Goal: Task Accomplishment & Management: Manage account settings

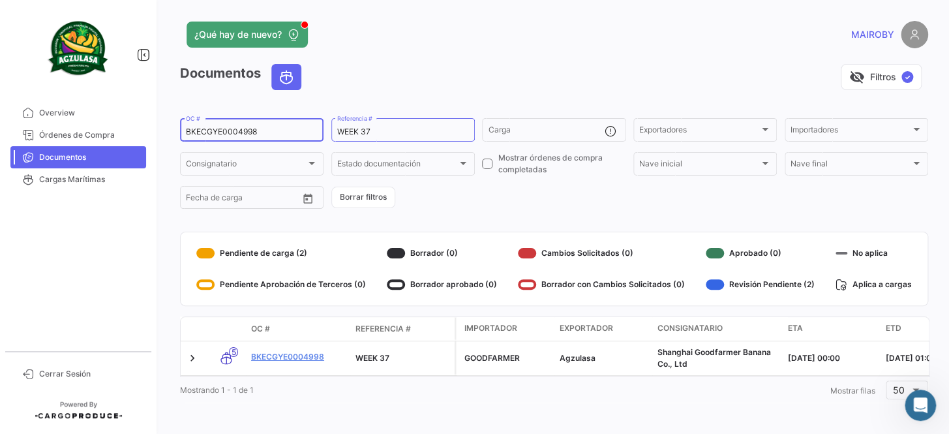
click at [85, 151] on mat-sidenav-container "Overview Órdenes de Compra Documentos Cargas Marítimas Cerrar Sesión ¿Qué hay d…" at bounding box center [474, 217] width 949 height 434
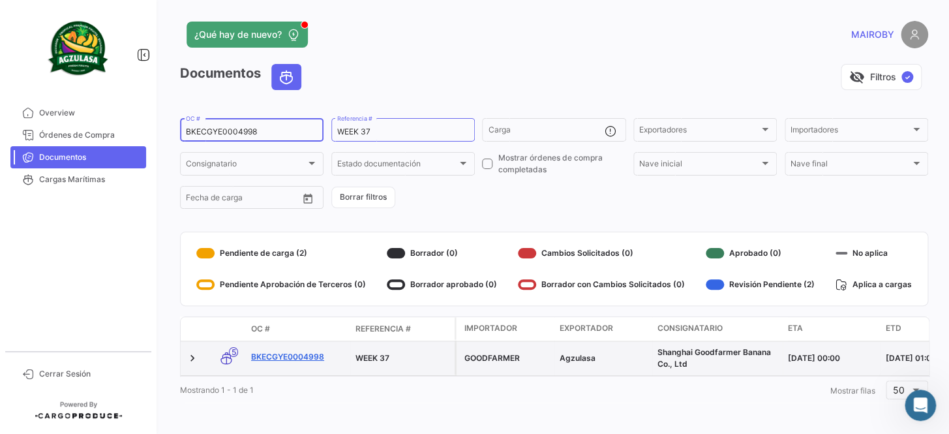
click at [297, 357] on link "BKECGYE0004998" at bounding box center [298, 357] width 94 height 12
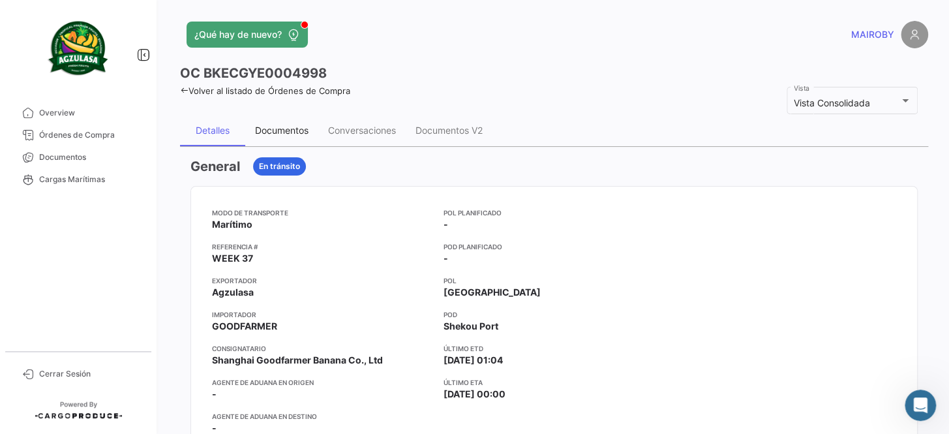
click at [280, 132] on div "Documentos" at bounding box center [281, 130] width 53 height 11
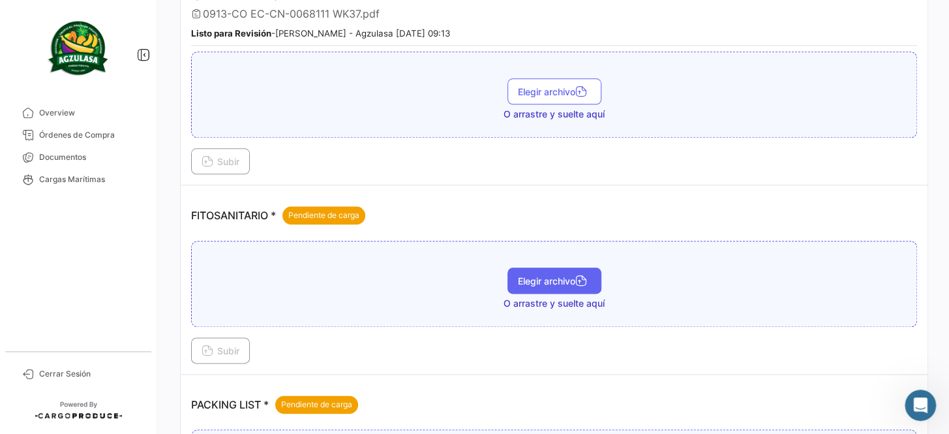
scroll to position [533, 0]
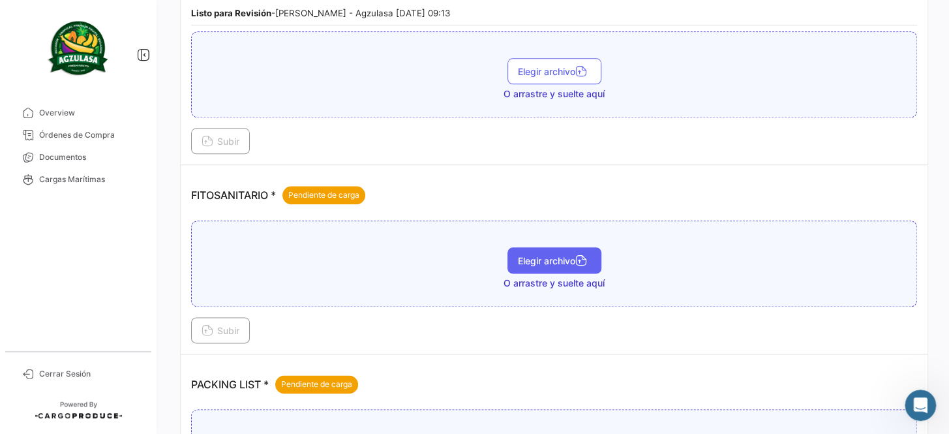
click at [563, 260] on span "Elegir archivo" at bounding box center [554, 260] width 73 height 11
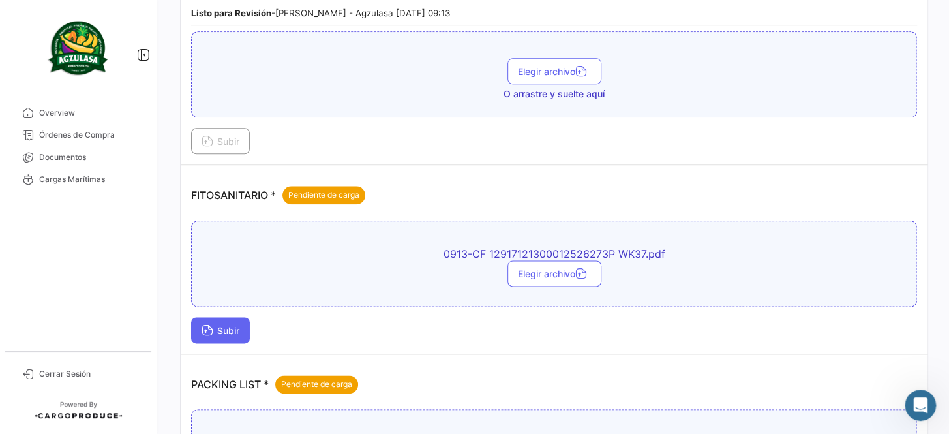
click at [223, 325] on span "Subir" at bounding box center [220, 330] width 38 height 11
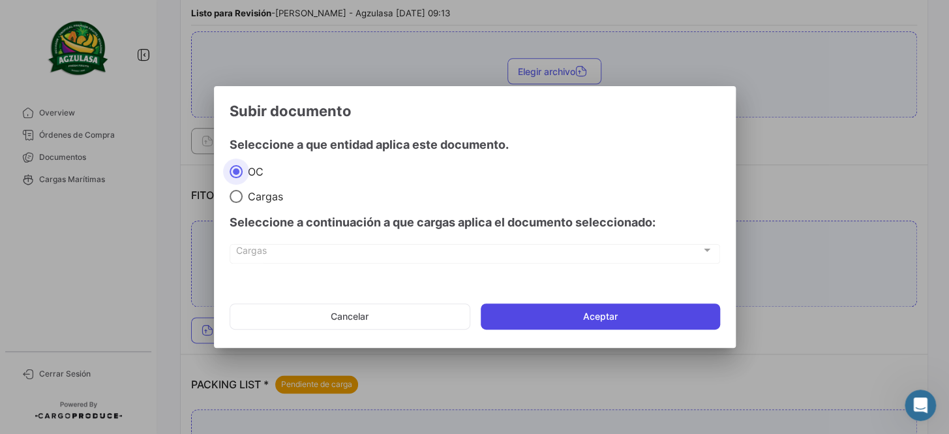
click at [554, 319] on button "Aceptar" at bounding box center [600, 316] width 239 height 26
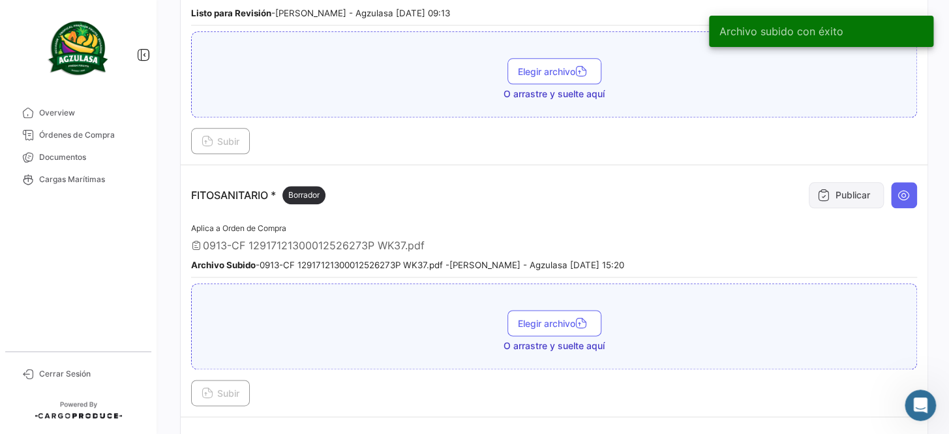
click at [863, 193] on button "Publicar" at bounding box center [845, 195] width 75 height 26
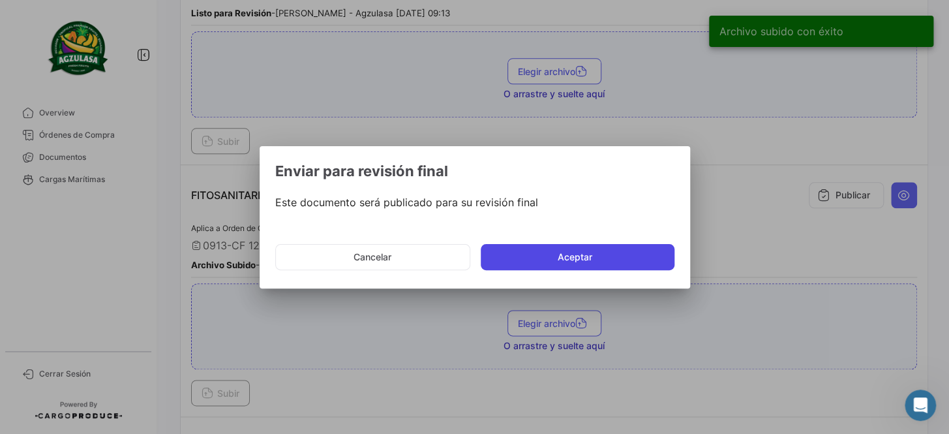
click at [570, 248] on button "Aceptar" at bounding box center [578, 257] width 194 height 26
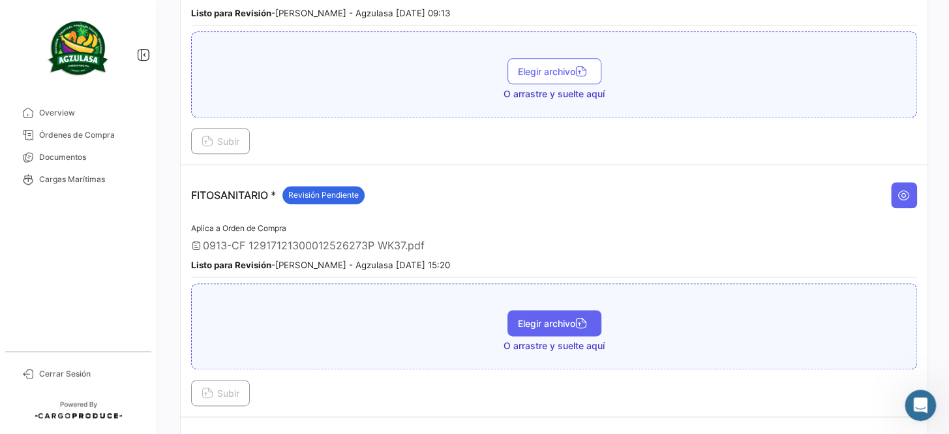
click at [575, 318] on icon "button" at bounding box center [581, 324] width 12 height 12
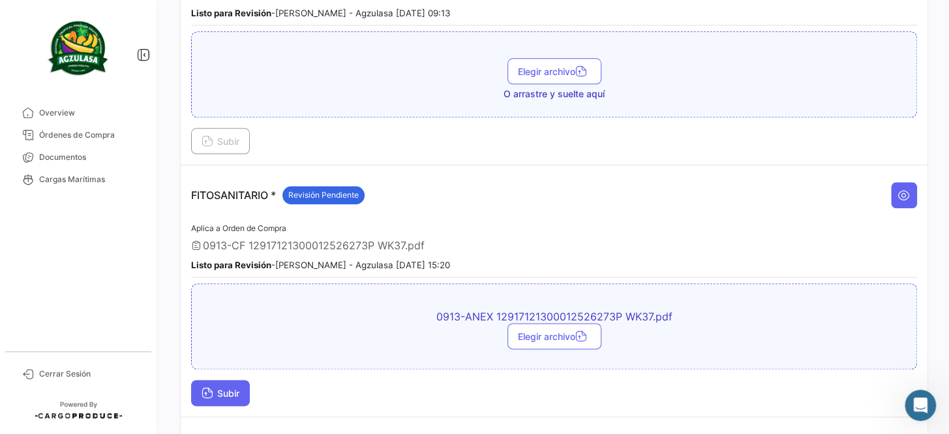
click at [226, 379] on button "Subir" at bounding box center [220, 392] width 59 height 26
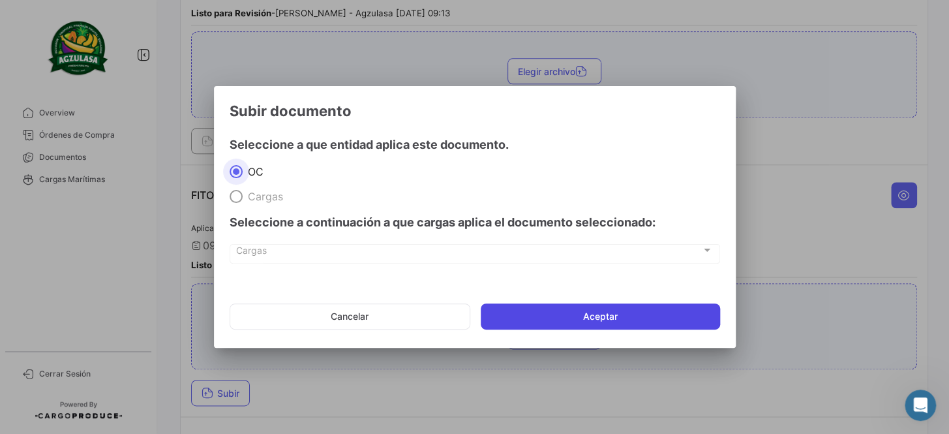
click at [550, 325] on button "Aceptar" at bounding box center [600, 316] width 239 height 26
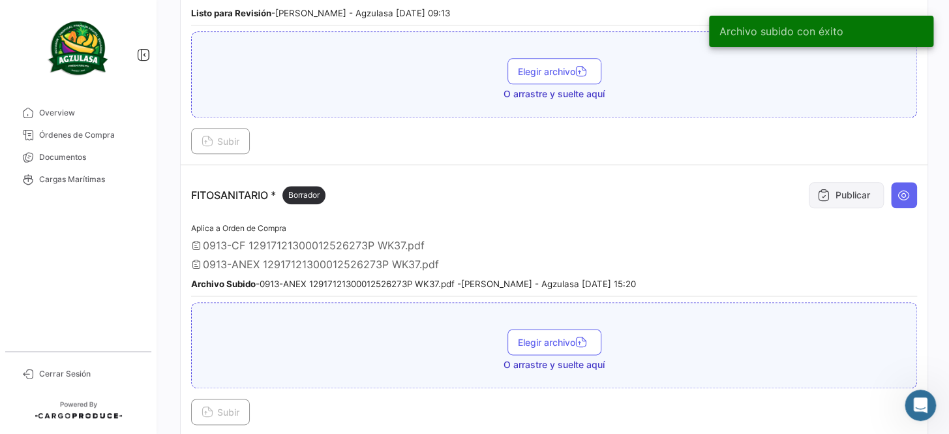
click at [820, 198] on button "Publicar" at bounding box center [845, 195] width 75 height 26
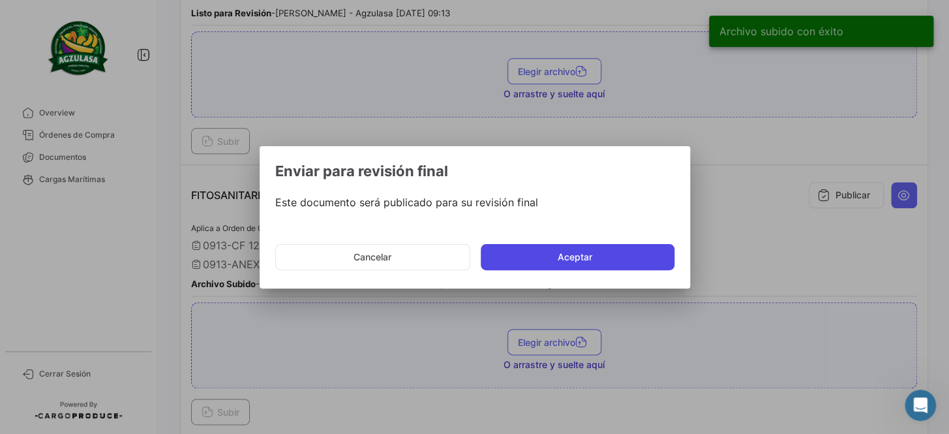
click at [564, 251] on button "Aceptar" at bounding box center [578, 257] width 194 height 26
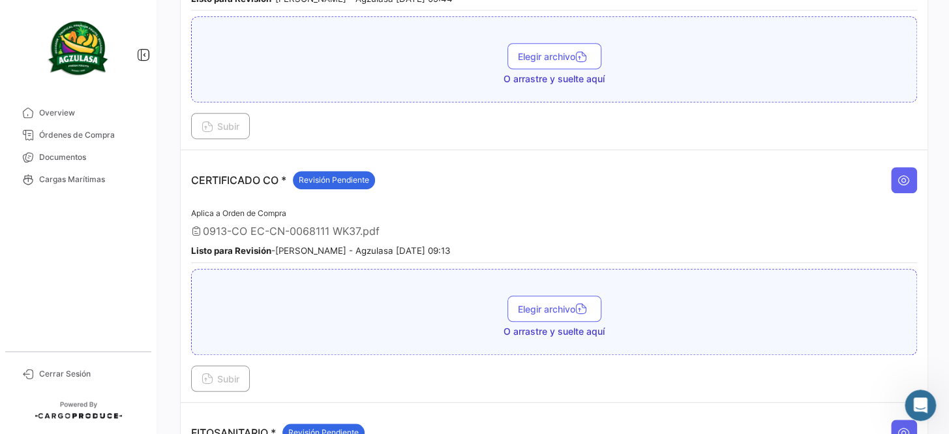
scroll to position [0, 0]
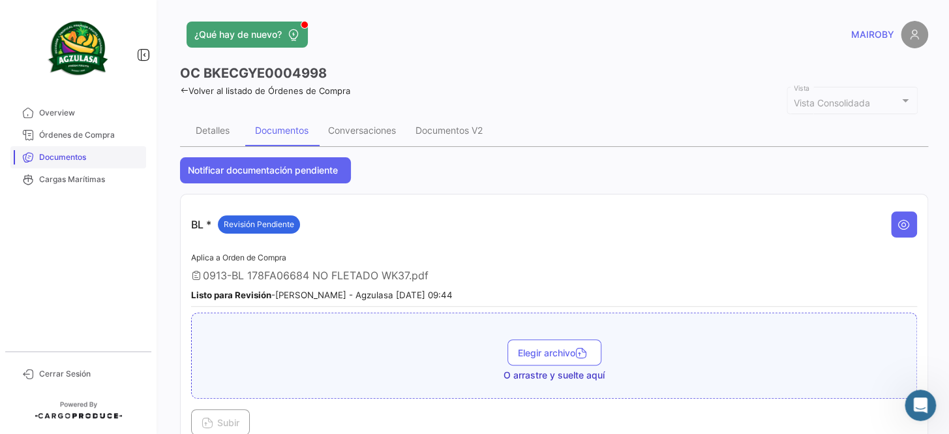
click at [98, 163] on link "Documentos" at bounding box center [78, 157] width 136 height 22
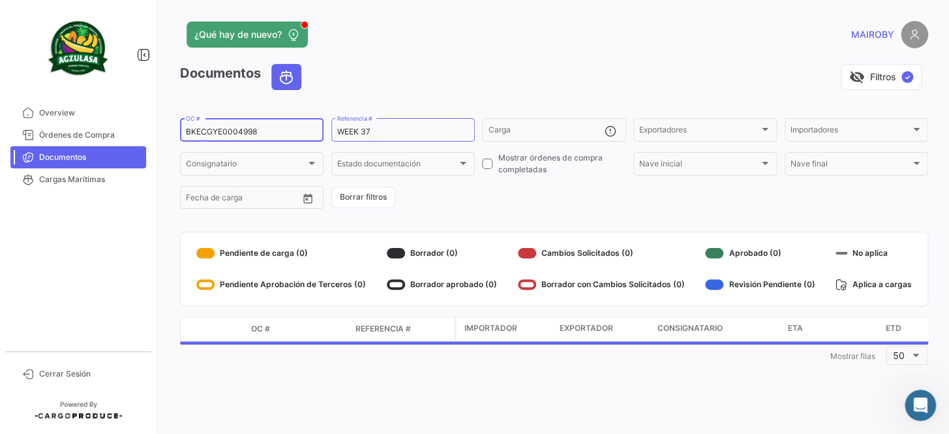
drag, startPoint x: 279, startPoint y: 132, endPoint x: 173, endPoint y: 126, distance: 106.5
click at [173, 126] on div "¿Qué hay de nuevo? [PERSON_NAME] Documentos visibility_off Filtros ✓ BKECGYE000…" at bounding box center [554, 217] width 790 height 434
paste input "UNIECGYE25370009"
type input "UNIECGYE25370009"
click at [515, 189] on form "UNIECGYE25370009 OC # WEEK 37 Referencia # Carga Exportadores Exportadores Impo…" at bounding box center [554, 163] width 748 height 95
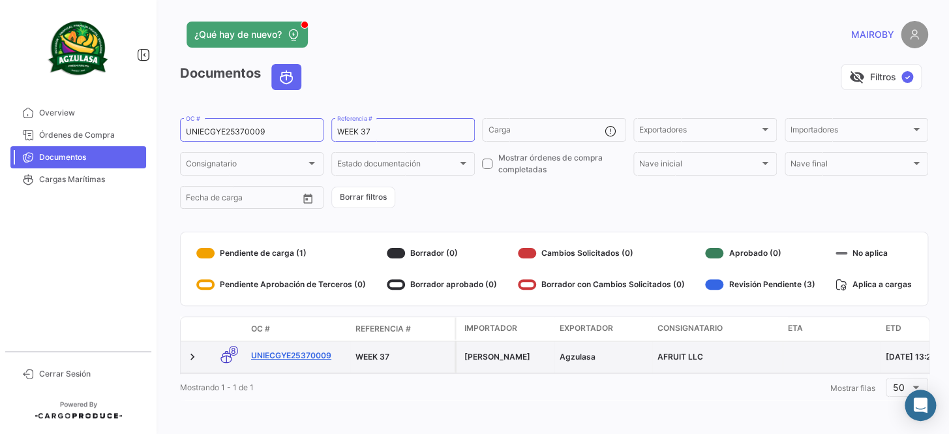
click at [308, 357] on link "UNIECGYE25370009" at bounding box center [298, 355] width 94 height 12
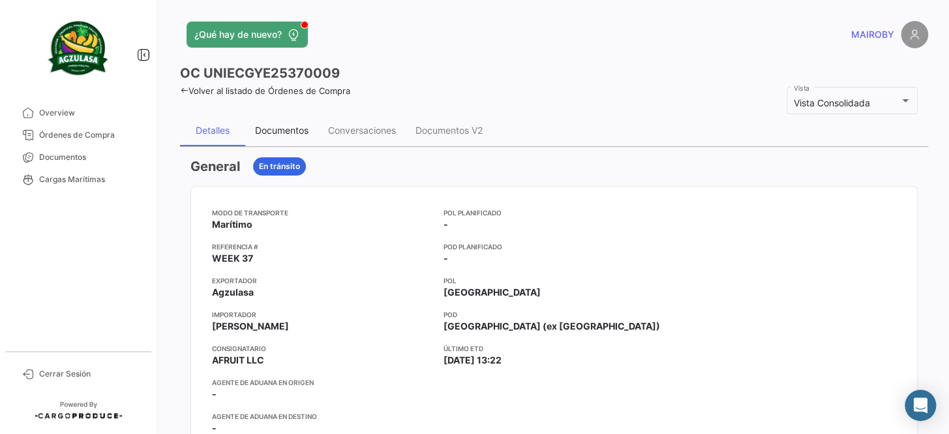
click at [273, 128] on div "Documentos" at bounding box center [281, 130] width 53 height 11
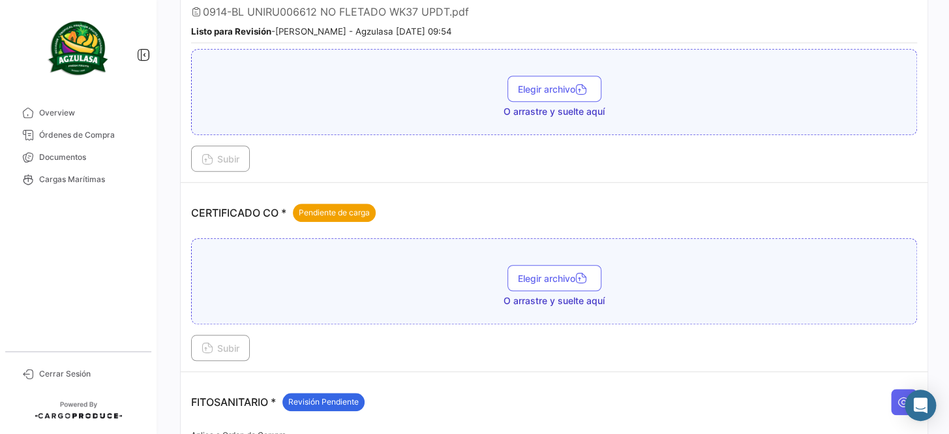
scroll to position [296, 0]
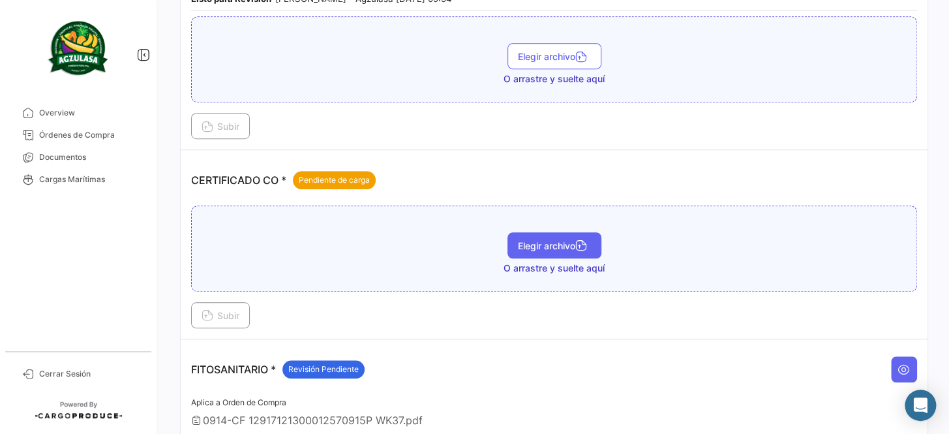
click at [593, 233] on button "Elegir archivo" at bounding box center [554, 245] width 94 height 26
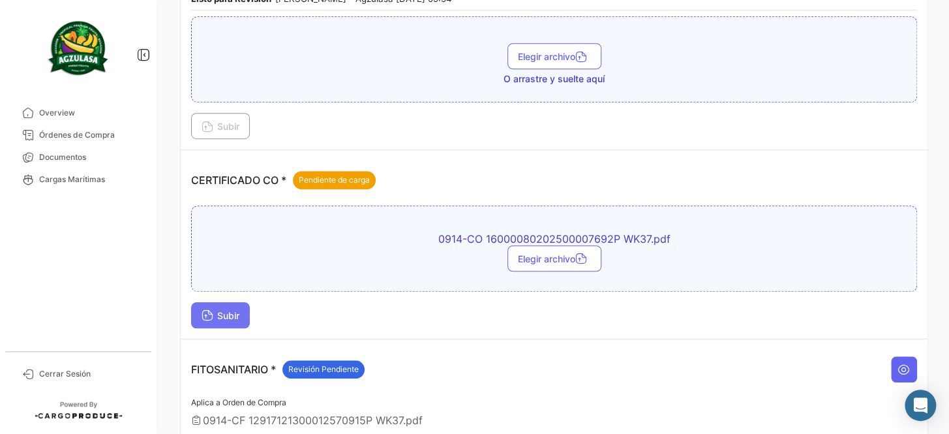
click at [244, 310] on button "Subir" at bounding box center [220, 315] width 59 height 26
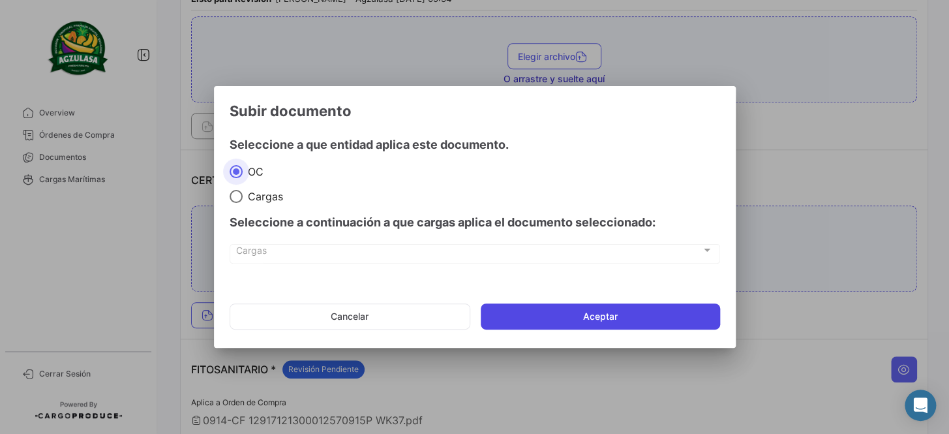
click at [636, 311] on button "Aceptar" at bounding box center [600, 316] width 239 height 26
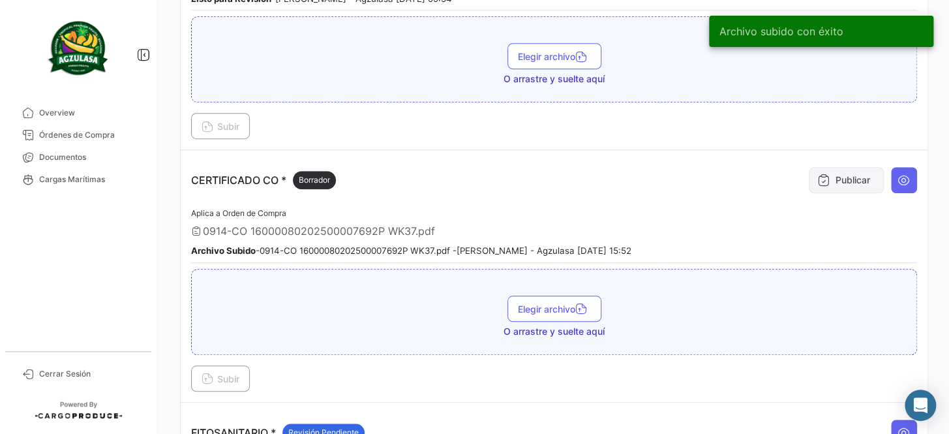
click at [831, 176] on button "Publicar" at bounding box center [845, 180] width 75 height 26
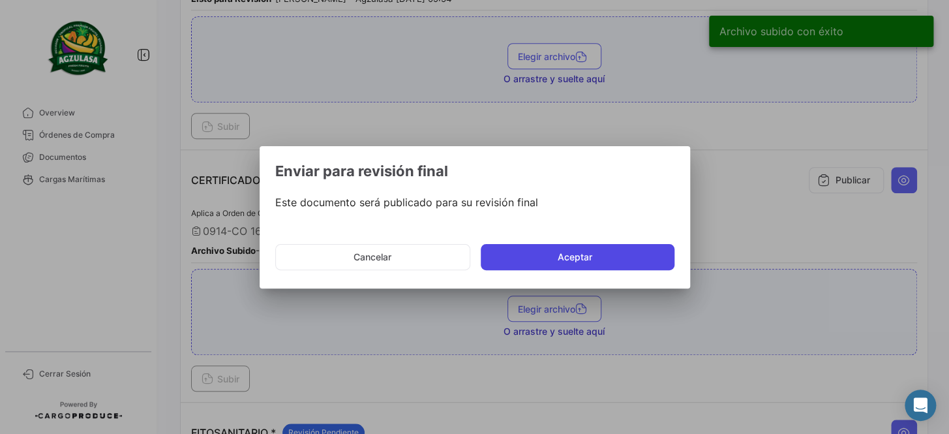
click at [550, 265] on button "Aceptar" at bounding box center [578, 257] width 194 height 26
